Goal: Find specific page/section: Find specific page/section

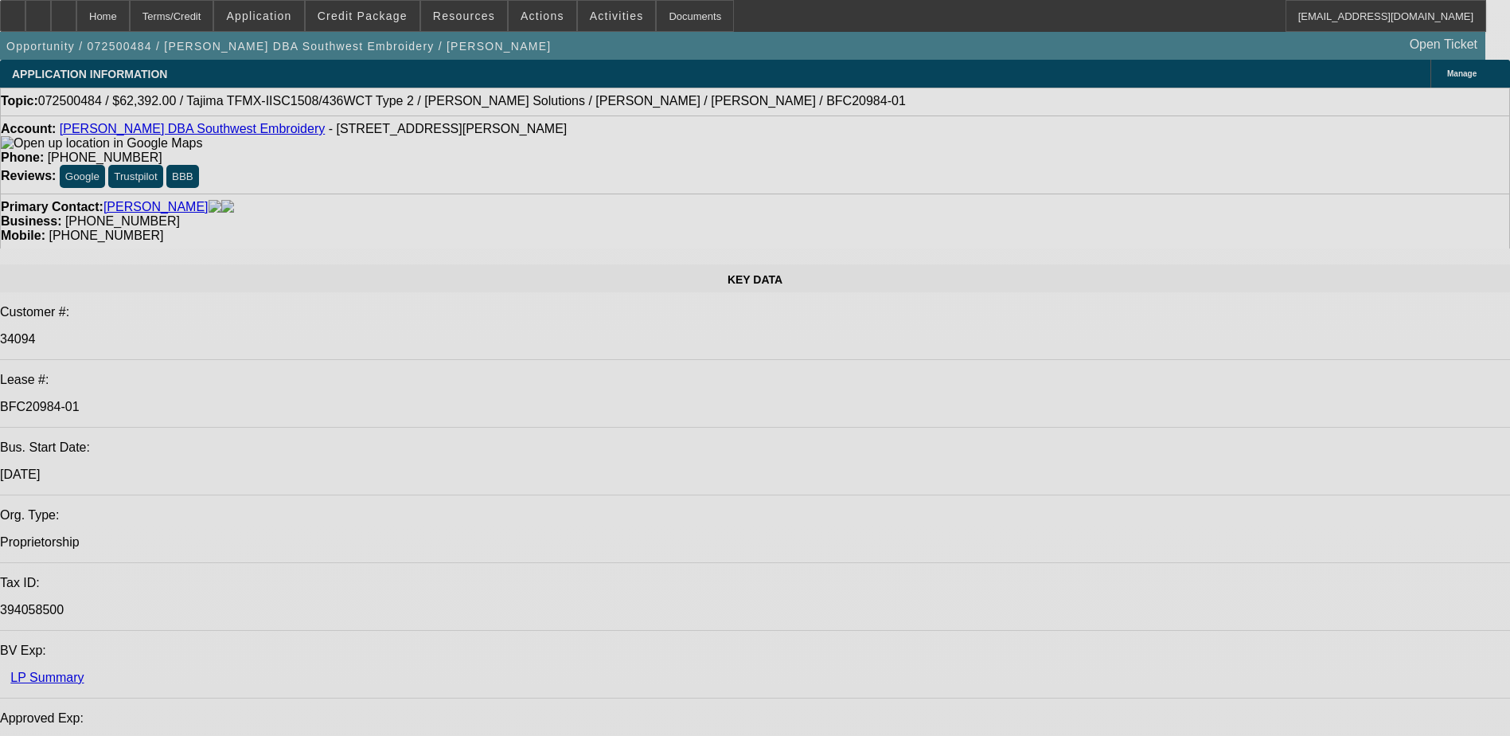
select select "0.2"
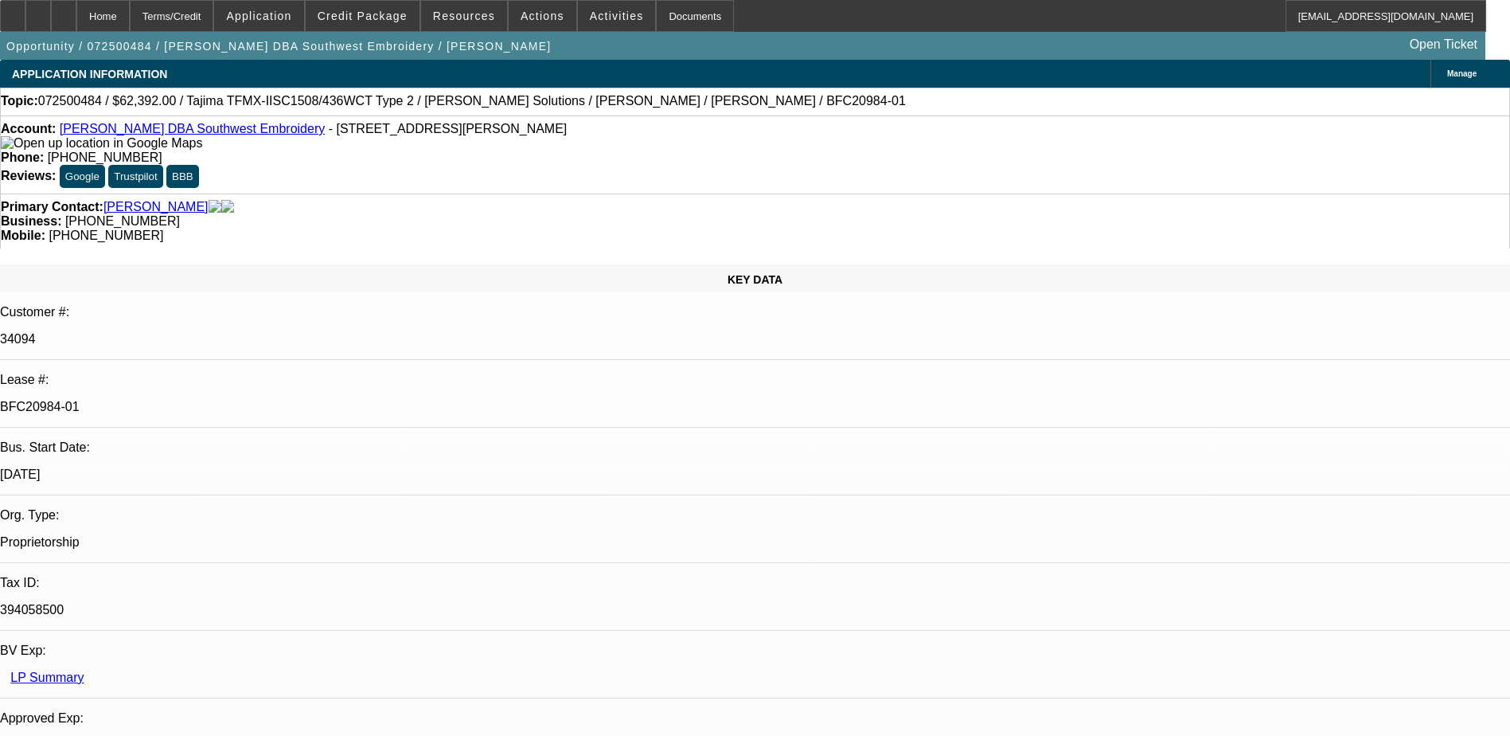
select select "2"
select select "0.1"
select select "0.2"
select select "2"
select select "0.1"
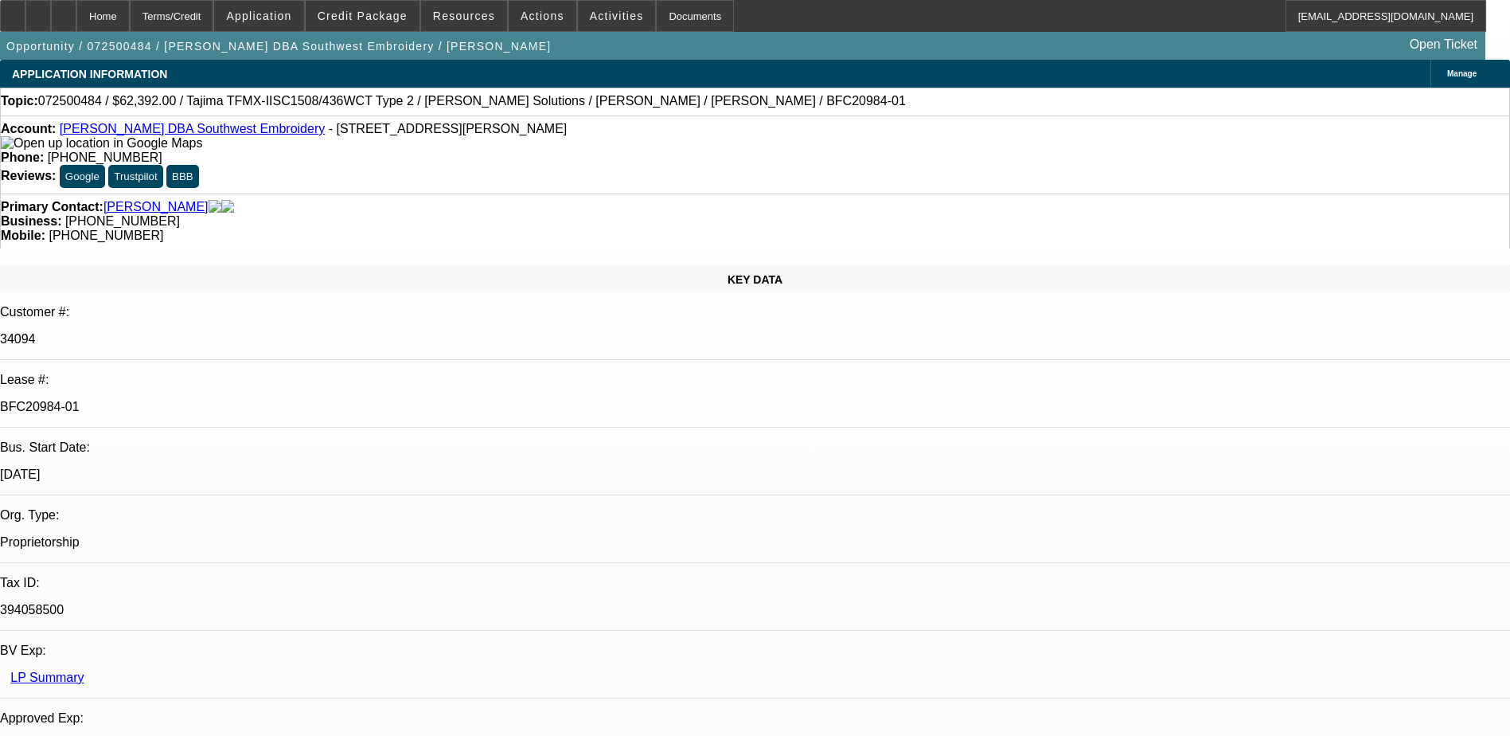
select select "0.15"
select select "2"
select select "0.1"
select select "0.15"
select select "2"
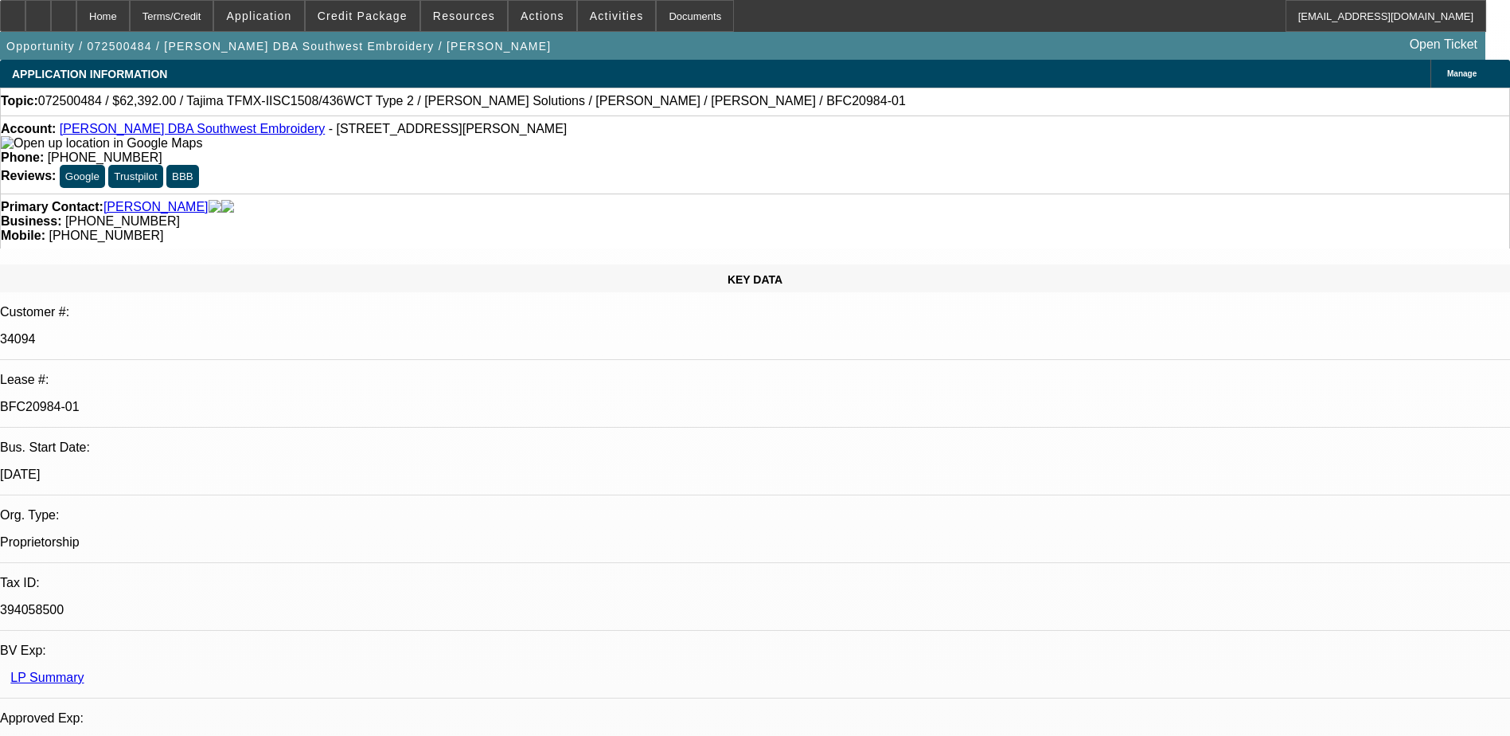
select select "0.1"
select select "1"
select select "2"
select select "4"
select select "1"
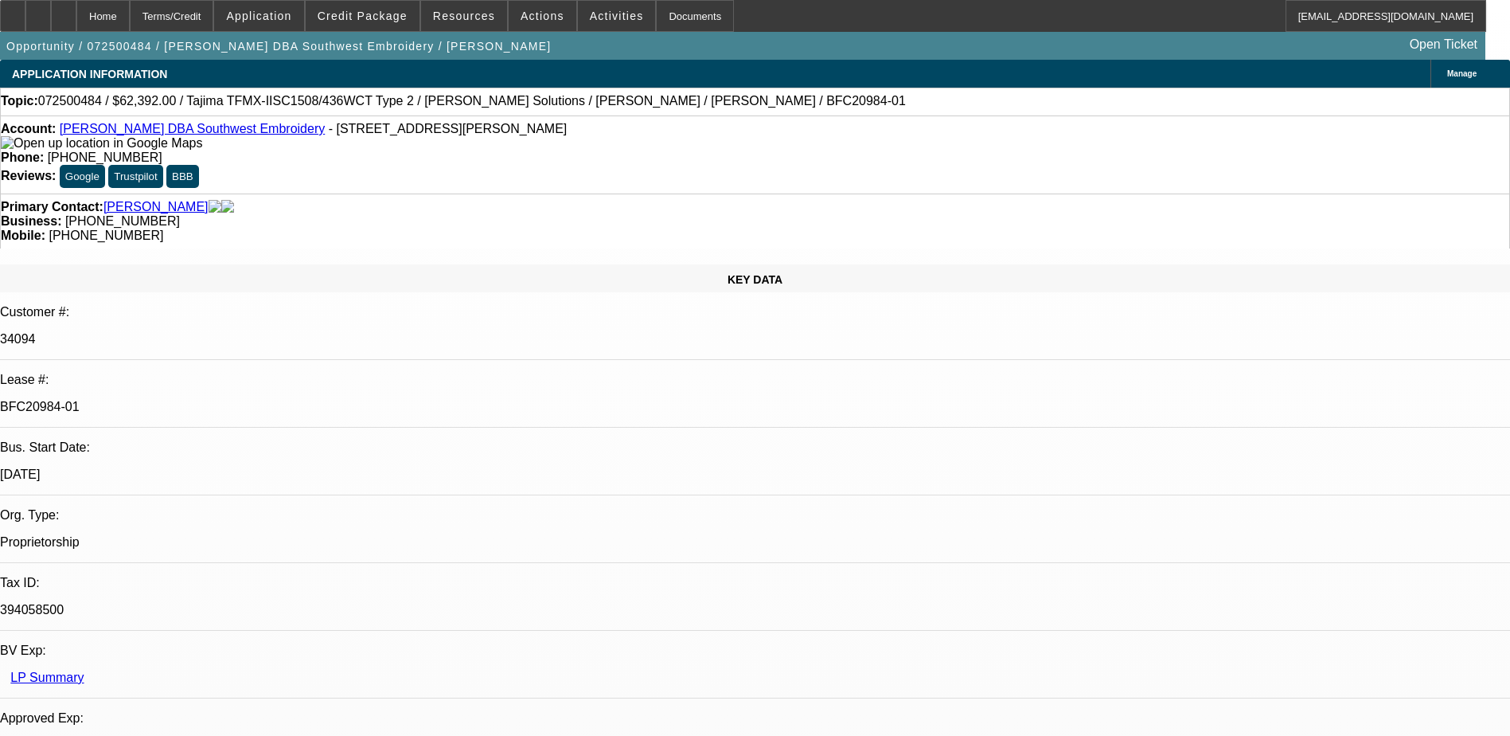
select select "2"
select select "4"
select select "1"
select select "2"
select select "4"
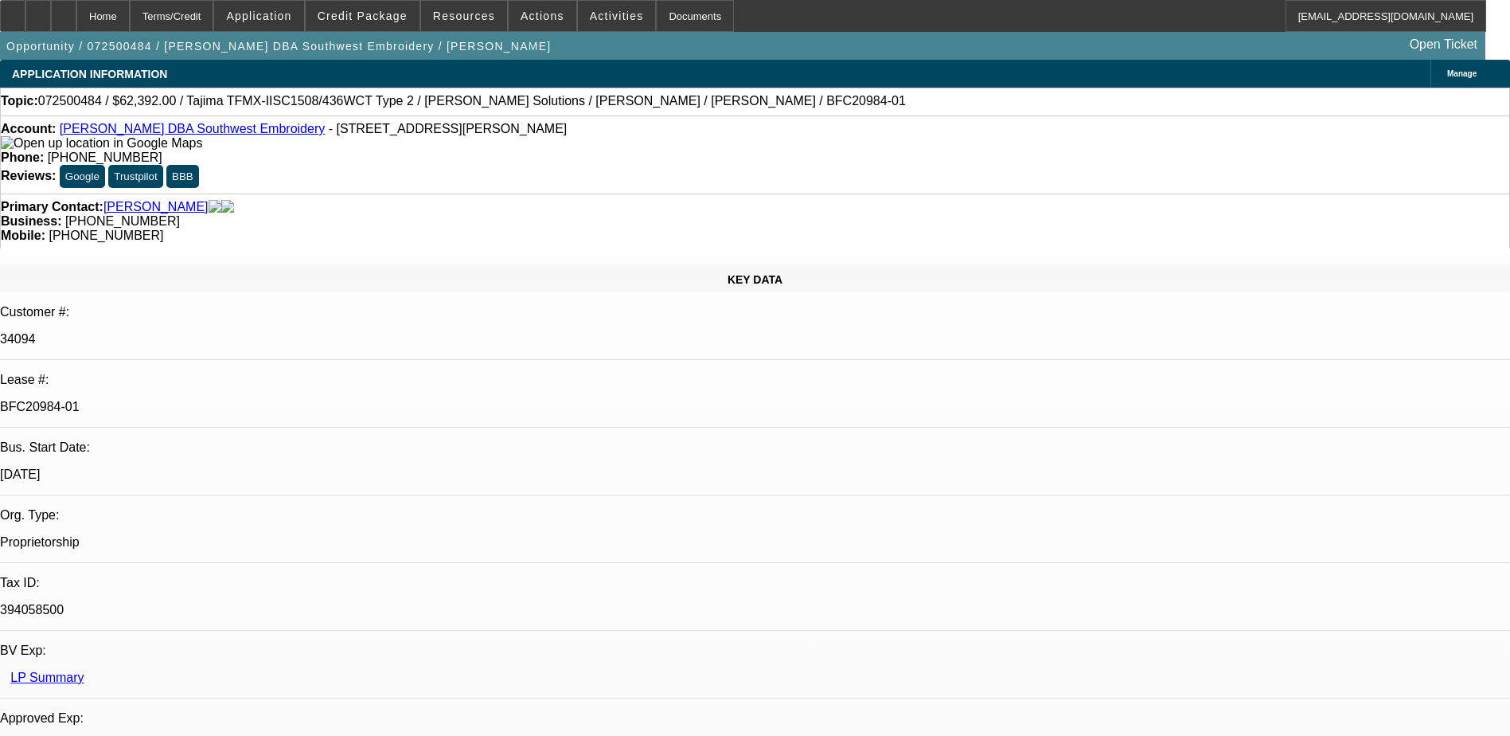
select select "1"
select select "2"
select select "4"
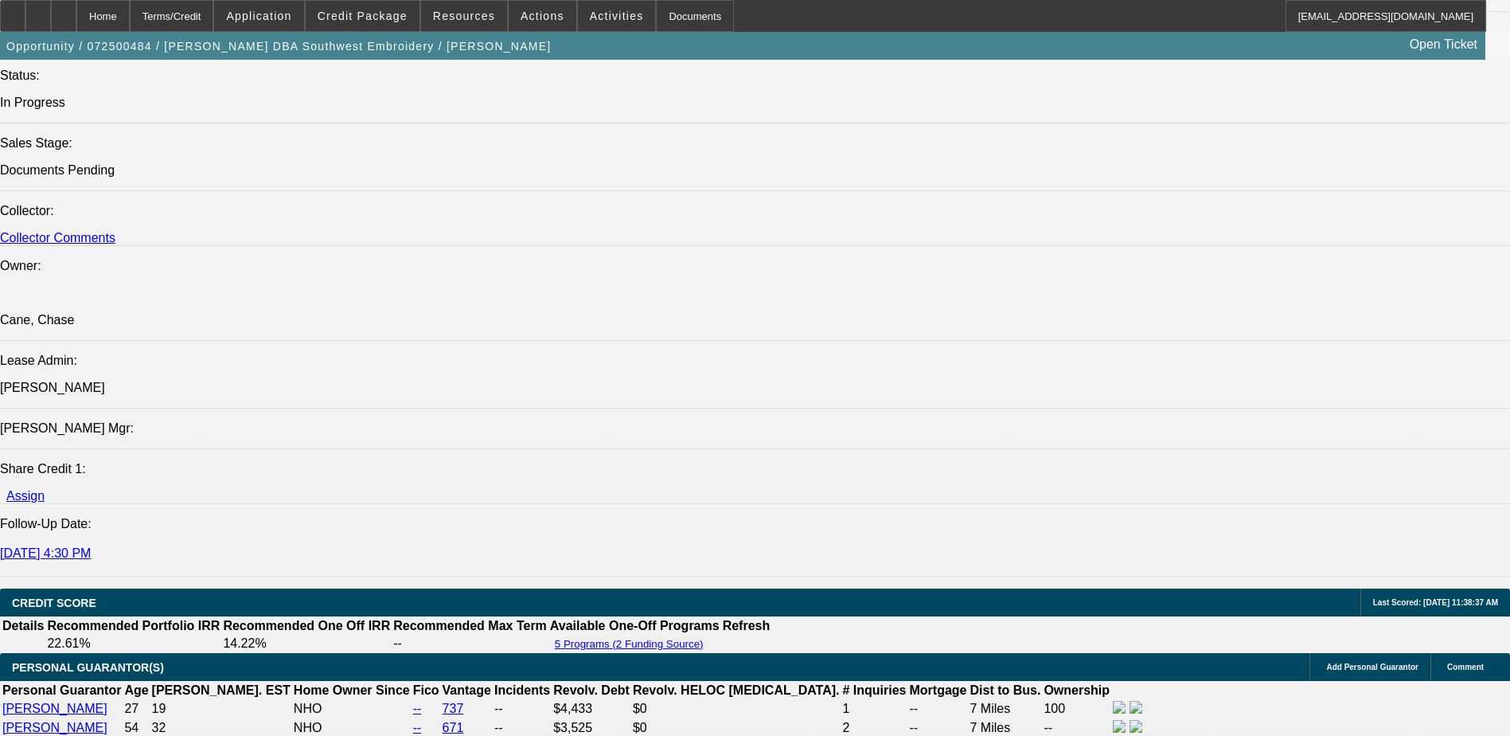
scroll to position [1592, 0]
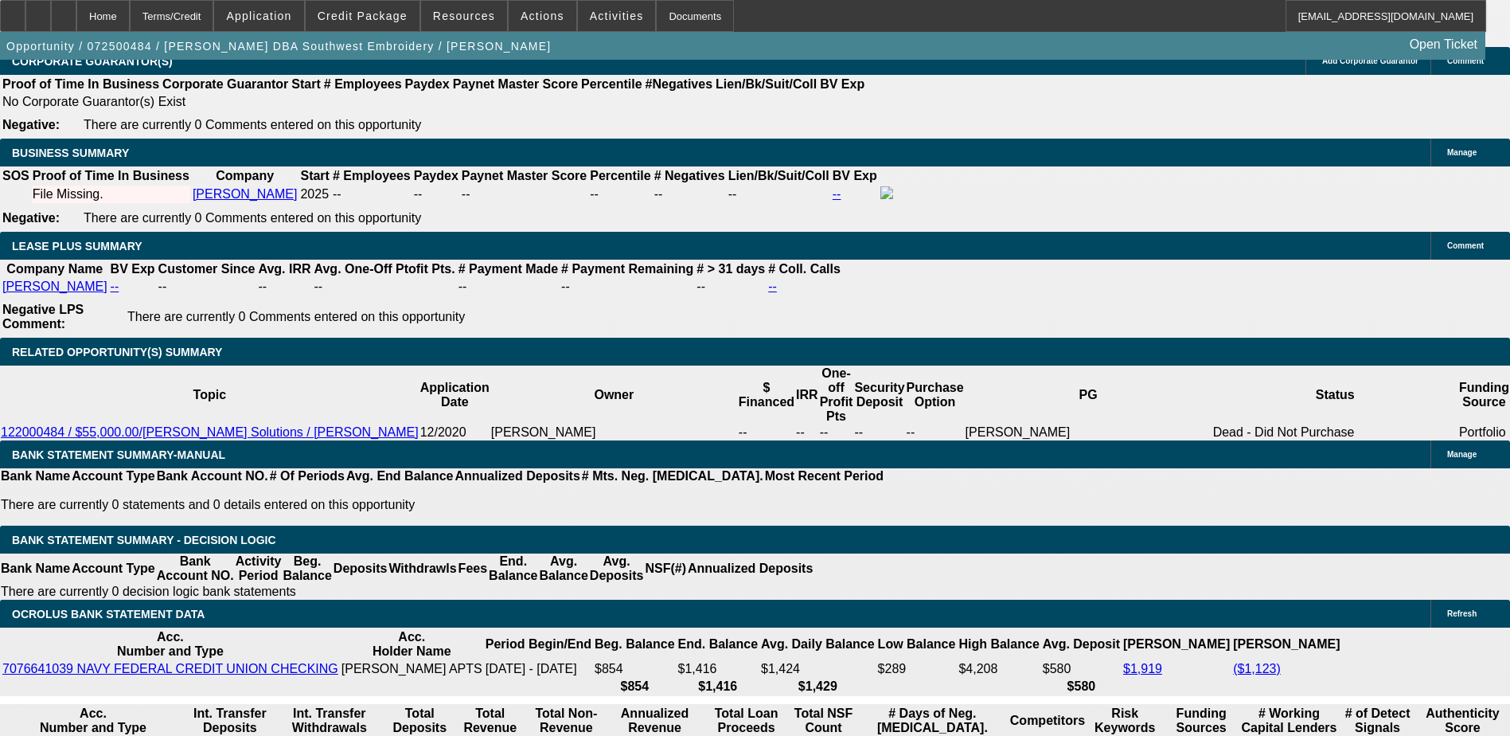
scroll to position [2548, 0]
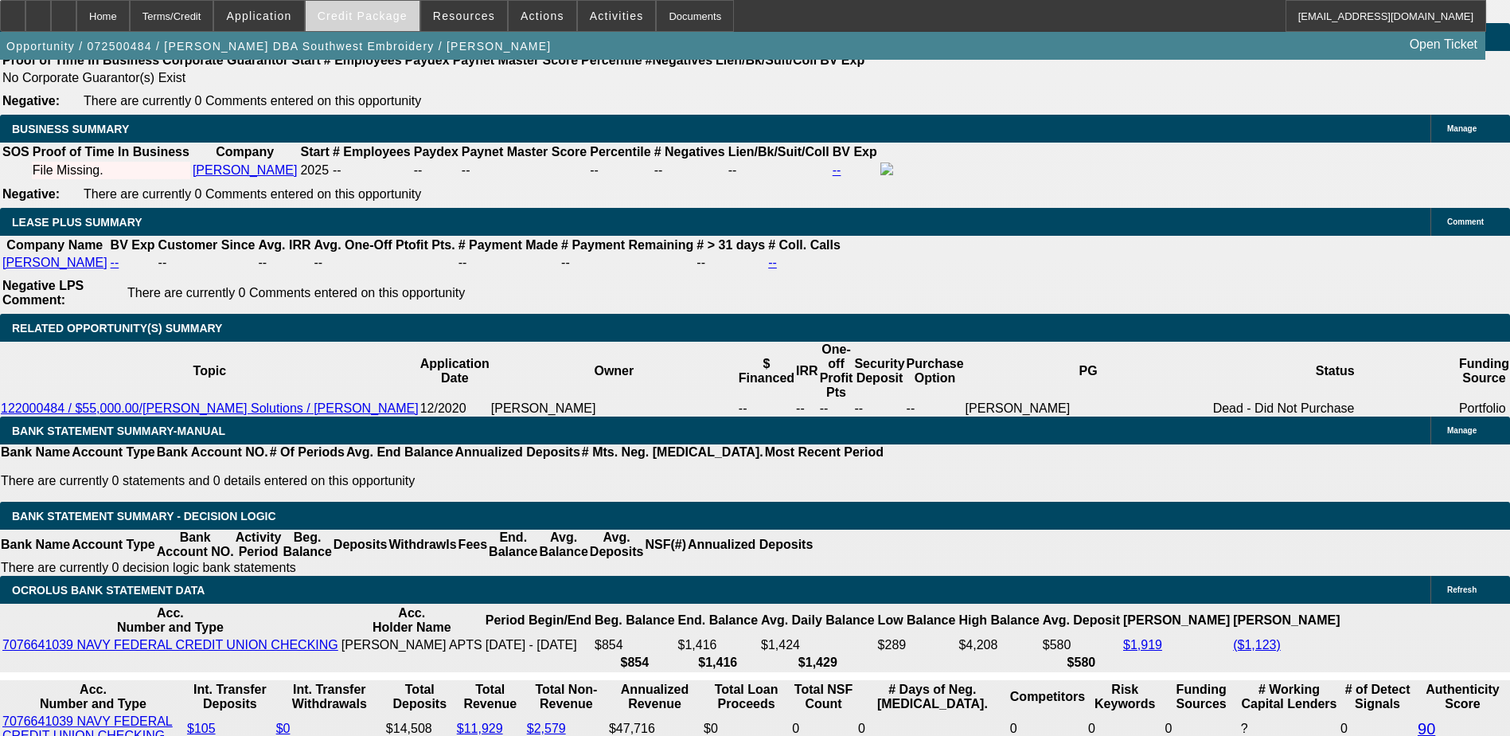
click at [384, 21] on span "Credit Package" at bounding box center [363, 16] width 90 height 13
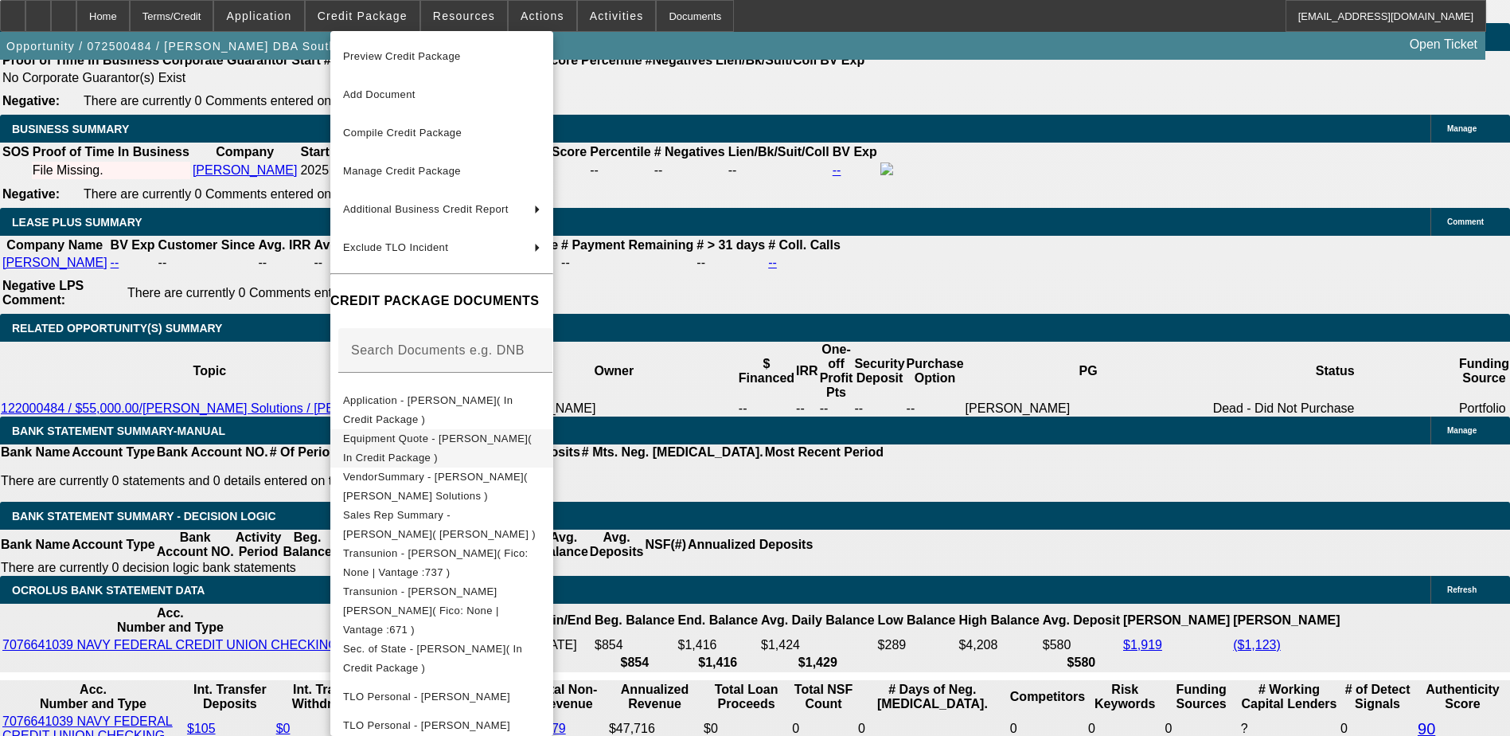
click at [449, 435] on span "Equipment Quote - [PERSON_NAME]( In Credit Package )" at bounding box center [441, 448] width 197 height 38
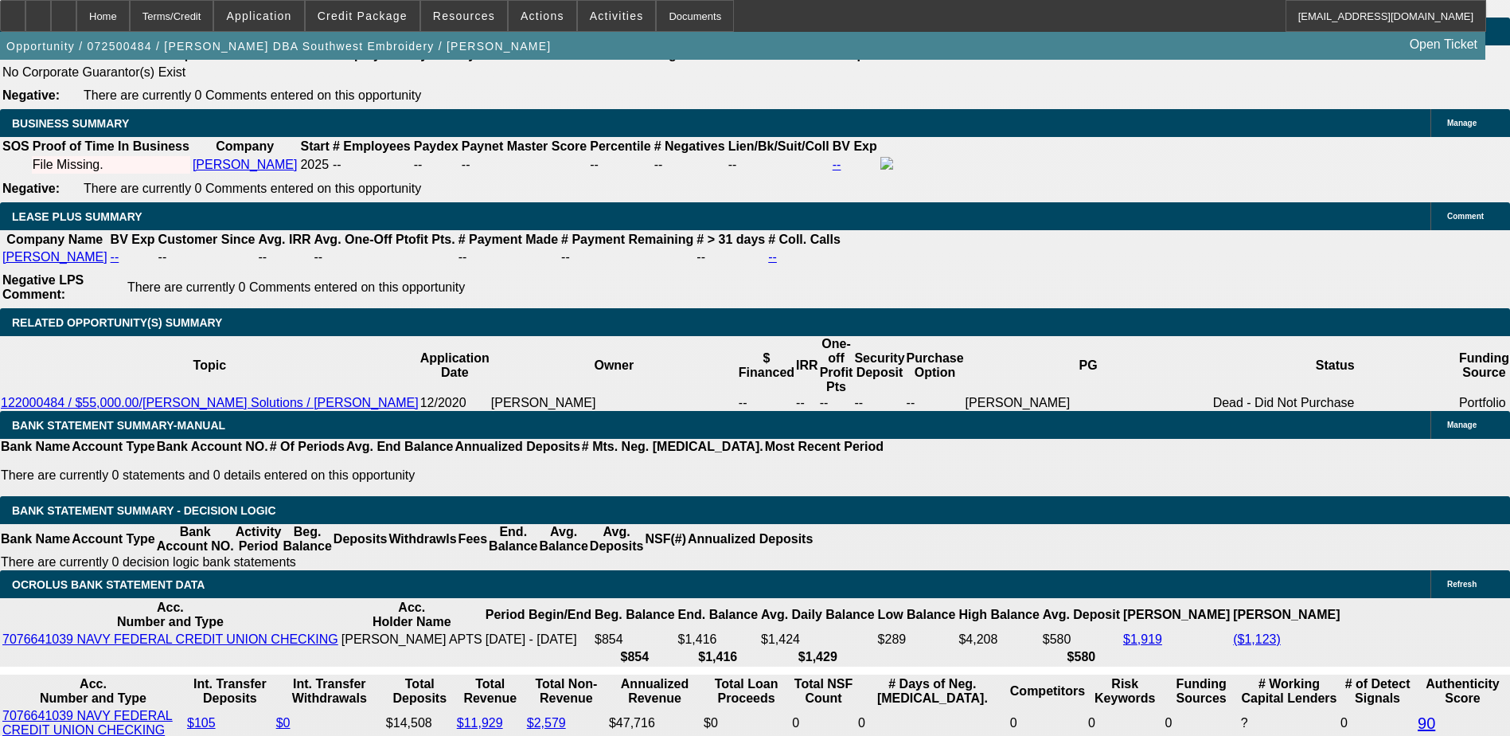
scroll to position [2786, 0]
